Goal: Information Seeking & Learning: Learn about a topic

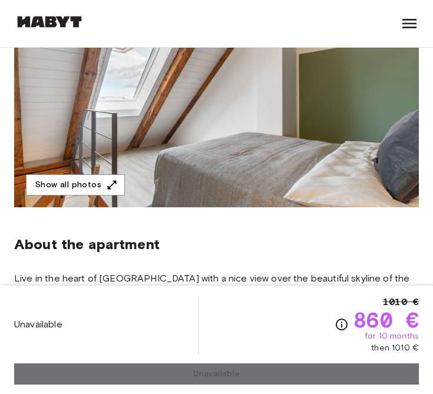
scroll to position [140, 0]
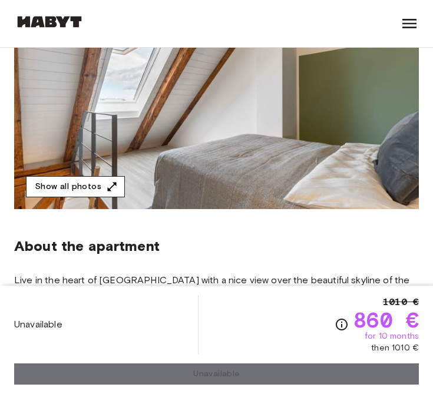
click at [85, 193] on button "Show all photos" at bounding box center [75, 187] width 99 height 22
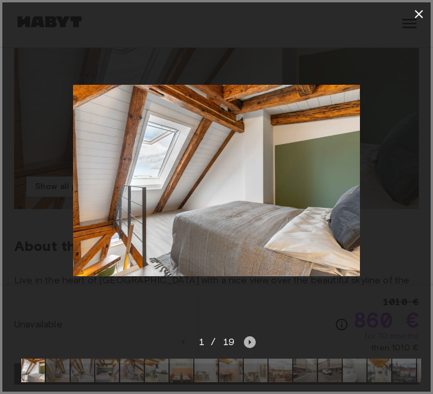
click at [249, 342] on icon "Next image" at bounding box center [250, 342] width 2 height 5
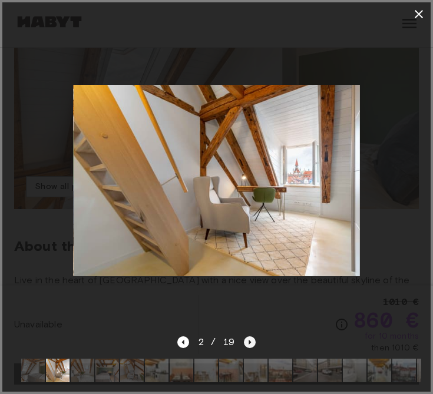
click at [250, 344] on icon "Next image" at bounding box center [250, 343] width 12 height 12
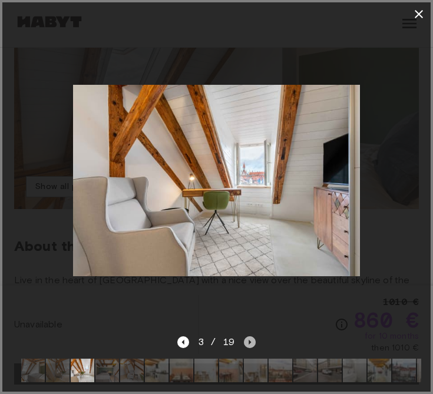
click at [248, 340] on icon "Next image" at bounding box center [250, 343] width 12 height 12
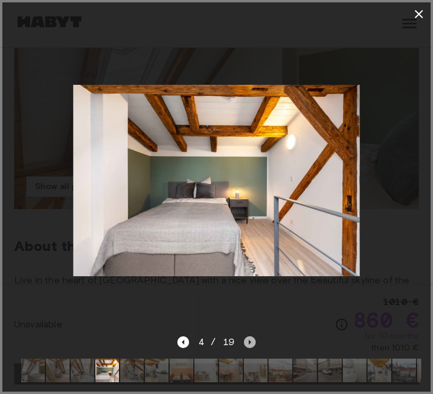
click at [249, 343] on icon "Next image" at bounding box center [250, 342] width 2 height 5
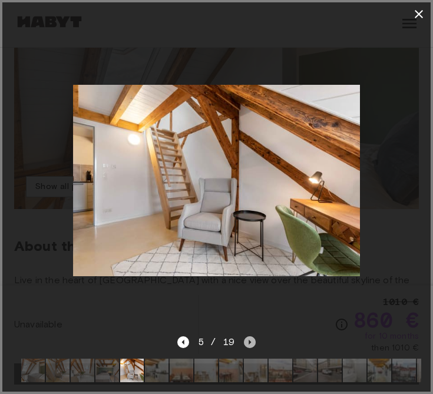
click at [252, 342] on icon "Next image" at bounding box center [250, 343] width 12 height 12
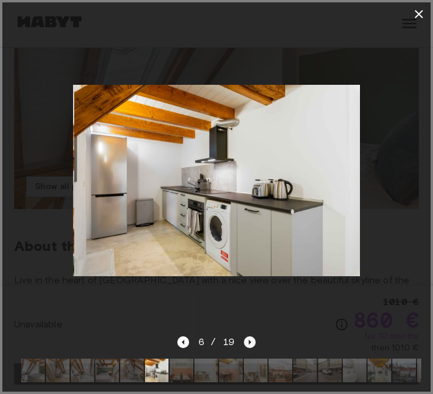
click at [252, 341] on icon "Next image" at bounding box center [250, 343] width 12 height 12
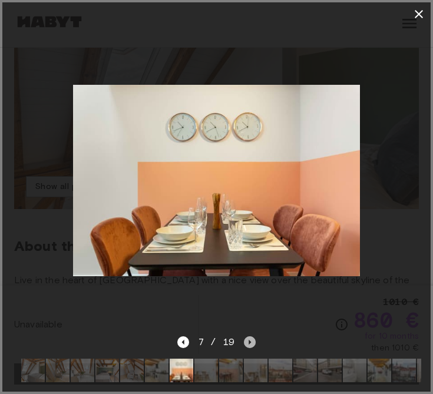
click at [252, 341] on icon "Next image" at bounding box center [250, 343] width 12 height 12
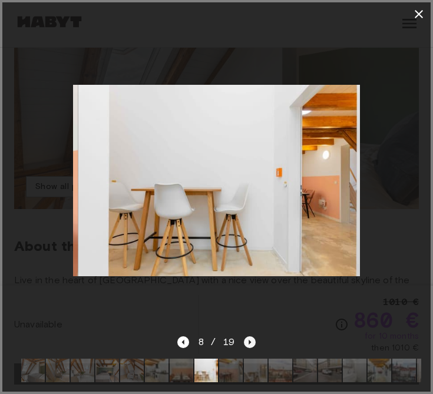
click at [252, 341] on icon "Next image" at bounding box center [250, 343] width 12 height 12
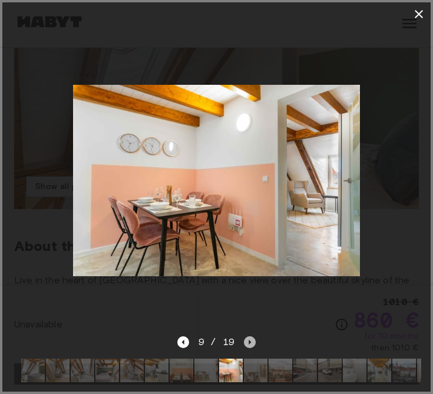
click at [252, 341] on icon "Next image" at bounding box center [250, 343] width 12 height 12
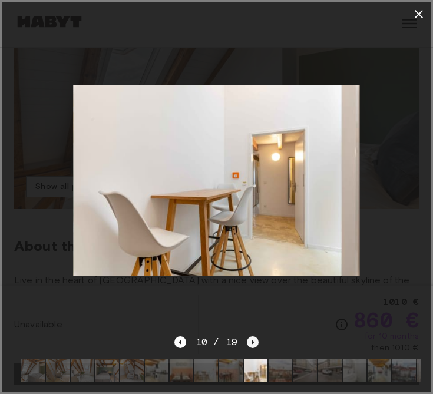
click at [252, 341] on icon "Next image" at bounding box center [253, 342] width 2 height 5
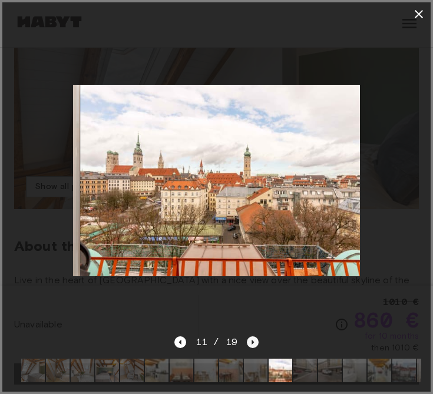
click at [252, 341] on icon "Next image" at bounding box center [253, 342] width 2 height 5
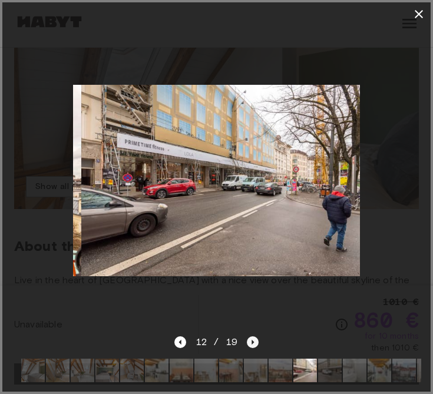
click at [252, 341] on icon "Next image" at bounding box center [253, 342] width 2 height 5
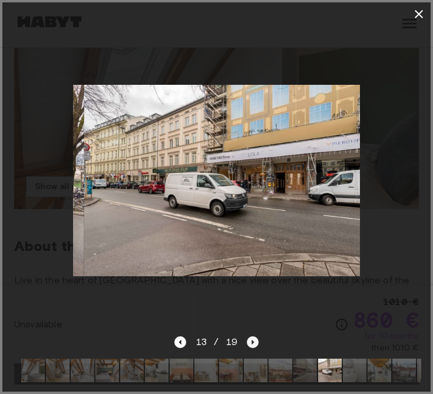
click at [252, 341] on icon "Next image" at bounding box center [253, 342] width 2 height 5
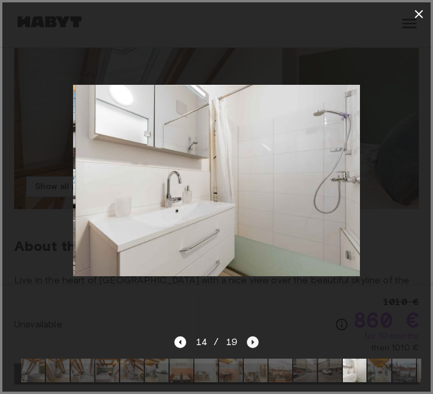
click at [252, 341] on icon "Next image" at bounding box center [253, 342] width 2 height 5
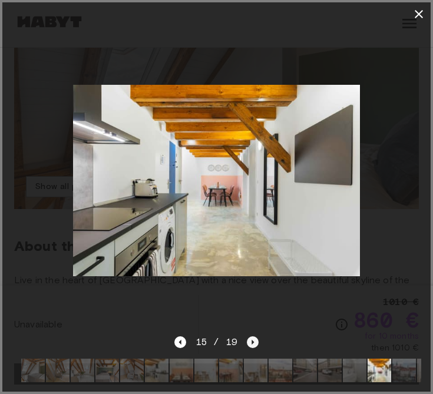
click at [252, 341] on icon "Next image" at bounding box center [253, 342] width 2 height 5
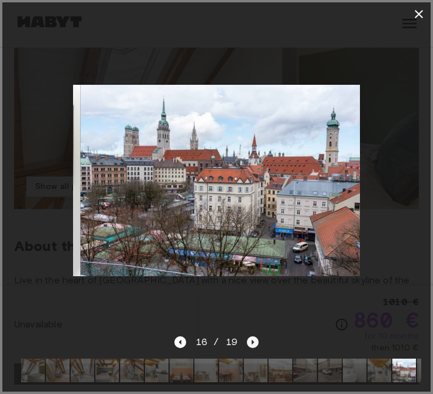
click at [252, 341] on icon "Next image" at bounding box center [253, 342] width 2 height 5
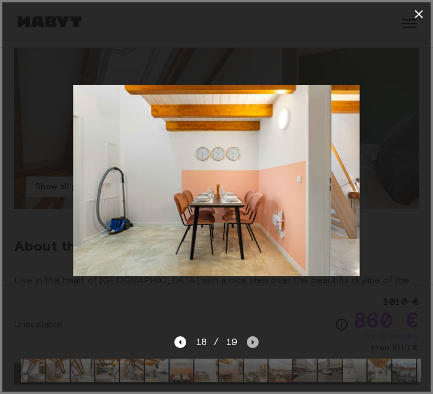
click at [254, 345] on icon "Next image" at bounding box center [253, 343] width 12 height 12
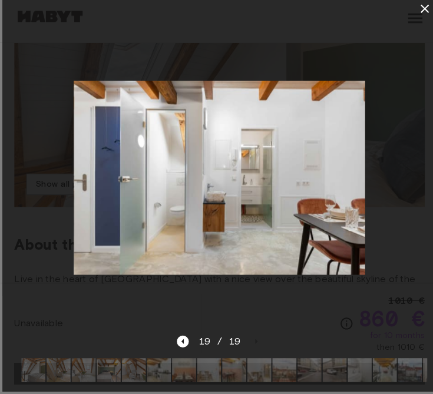
scroll to position [138, 0]
